Goal: Task Accomplishment & Management: Manage account settings

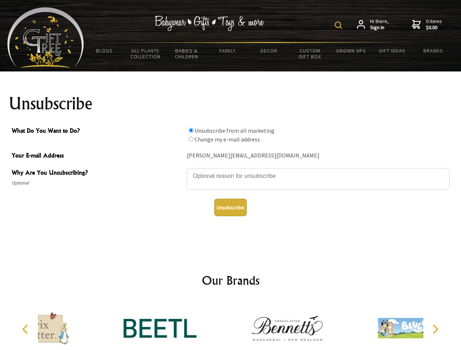
click at [339, 25] on img at bounding box center [337, 25] width 7 height 7
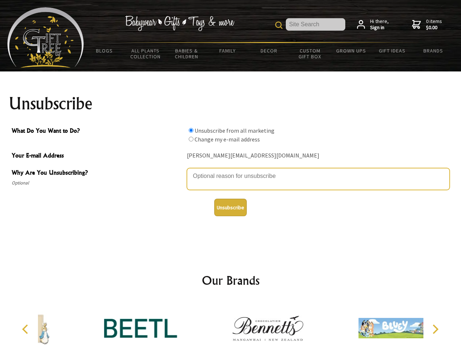
click at [231, 171] on textarea "Why Are You Unsubscribing?" at bounding box center [318, 179] width 263 height 22
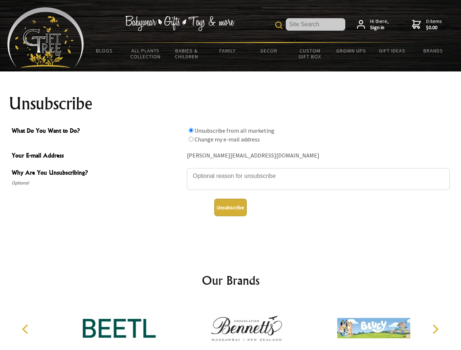
click at [191, 130] on input "What Do You Want to Do?" at bounding box center [191, 130] width 5 height 5
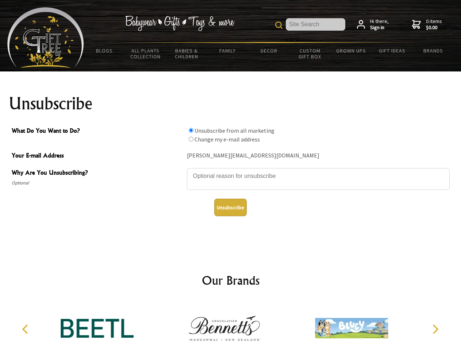
click at [191, 139] on input "What Do You Want to Do?" at bounding box center [191, 139] width 5 height 5
radio input "true"
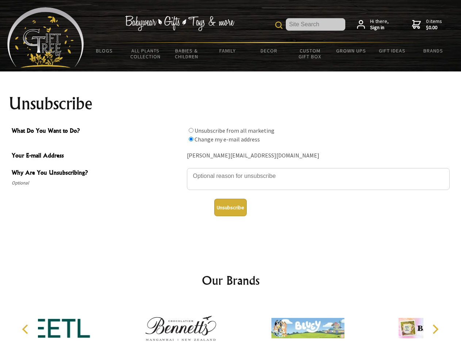
click at [230, 208] on button "Unsubscribe" at bounding box center [230, 208] width 32 height 18
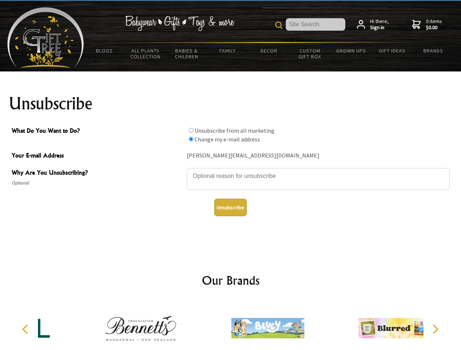
click at [231, 325] on div at bounding box center [267, 329] width 127 height 57
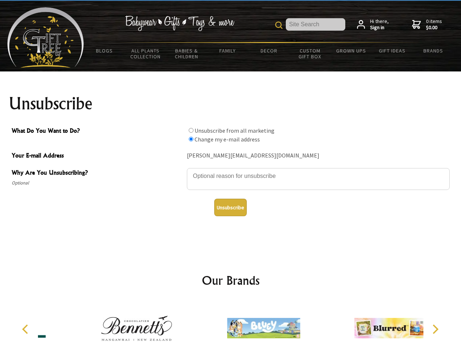
click at [26, 329] on icon "Previous" at bounding box center [25, 329] width 9 height 9
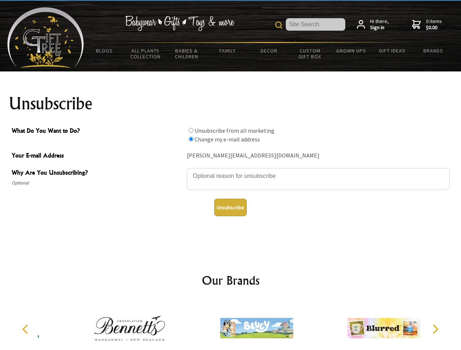
click at [435, 329] on icon "Next" at bounding box center [434, 329] width 9 height 9
